Goal: Information Seeking & Learning: Learn about a topic

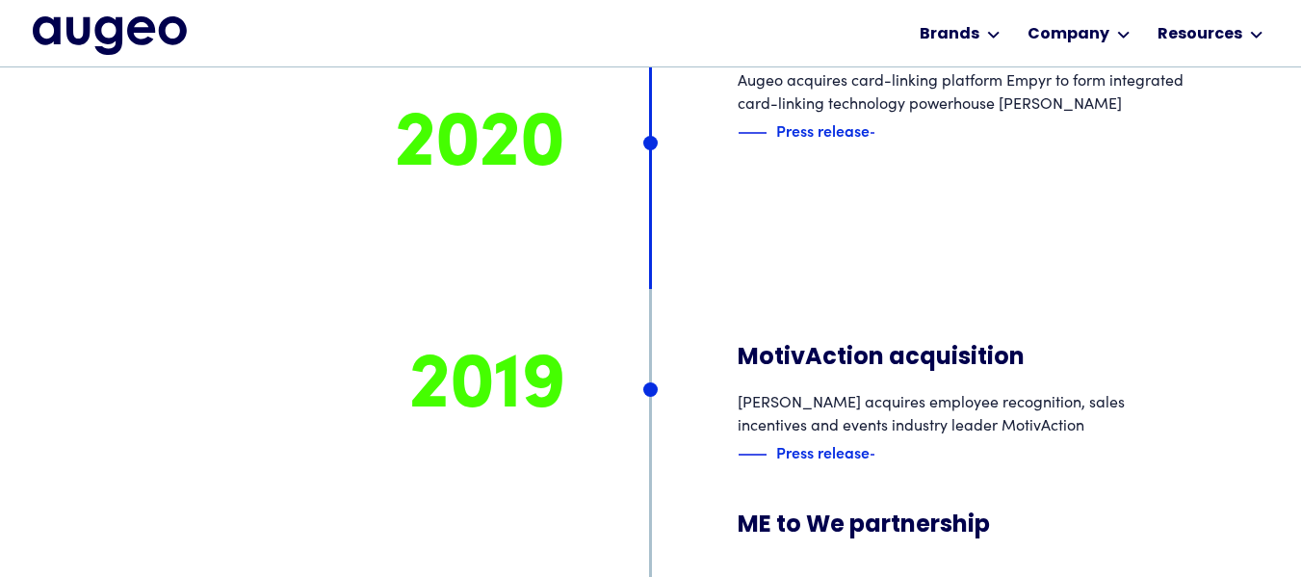
scroll to position [9126, 0]
